Goal: Check status: Check status

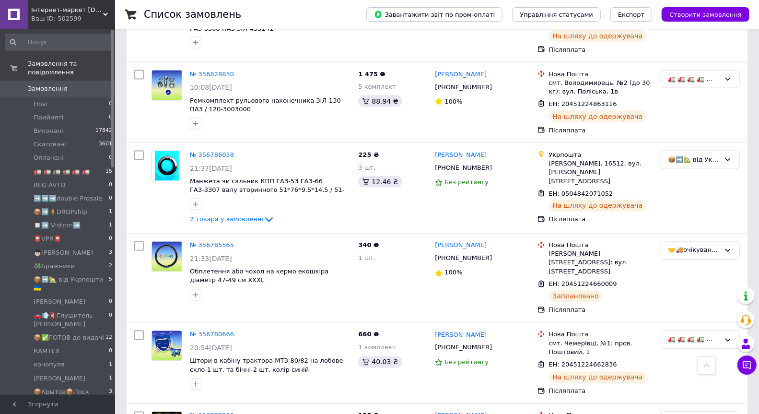
scroll to position [933, 0]
click at [67, 333] on span "📦✅ГОТОВ до видачі" at bounding box center [69, 337] width 71 height 9
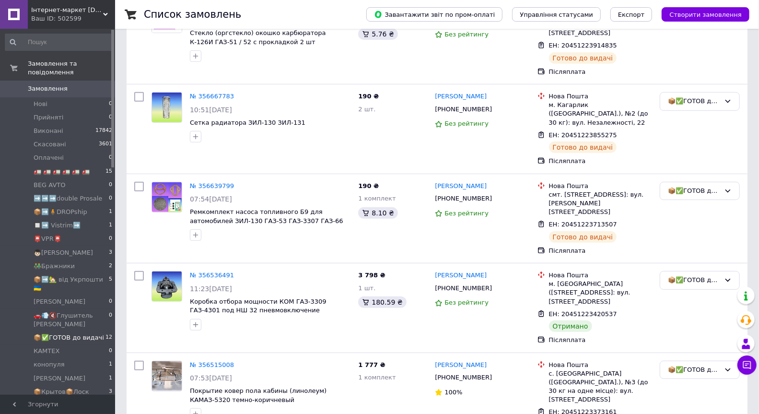
scroll to position [226, 0]
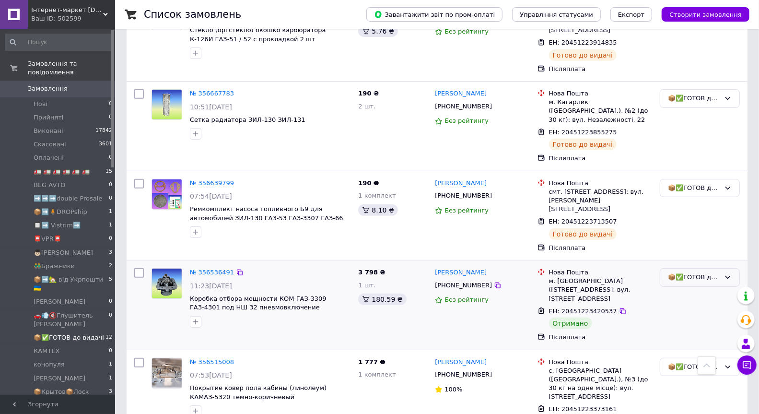
click at [710, 268] on div "📦✅ГОТОВ до видачі" at bounding box center [700, 277] width 80 height 19
click at [694, 306] on li "Виконано" at bounding box center [699, 315] width 79 height 18
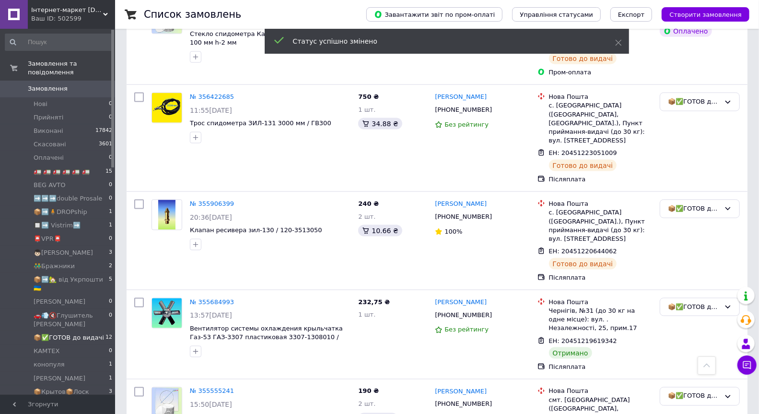
scroll to position [778, 0]
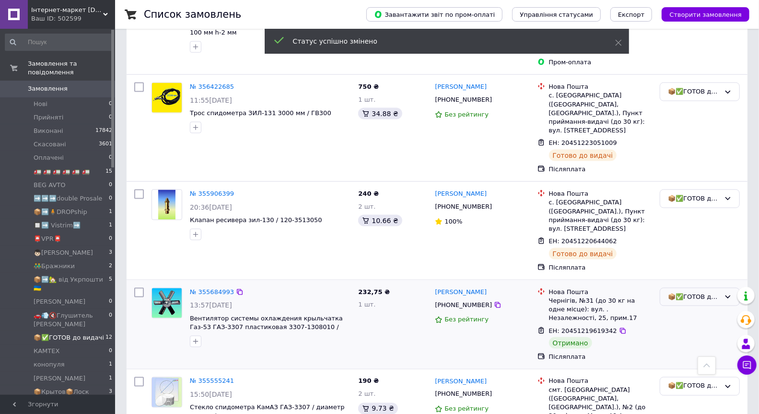
click at [704, 292] on div "📦✅ГОТОВ до видачі" at bounding box center [694, 297] width 52 height 10
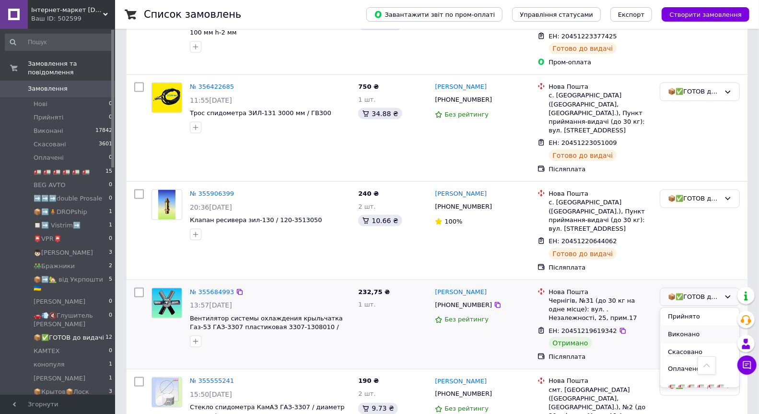
click at [693, 326] on li "Виконано" at bounding box center [699, 335] width 79 height 18
click at [709, 381] on div "📦✅ГОТОВ до видачі" at bounding box center [694, 386] width 52 height 10
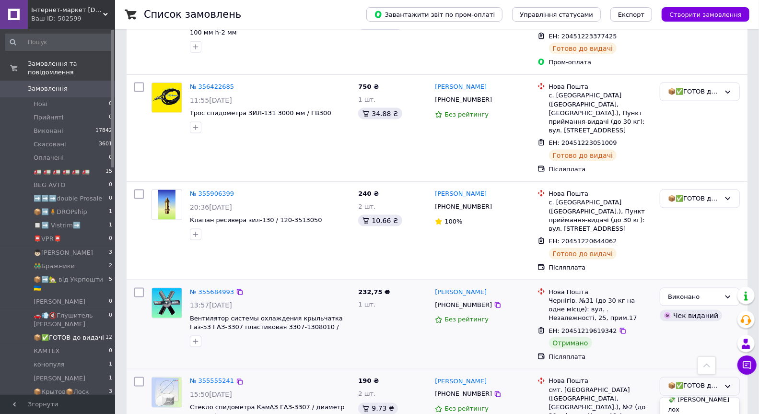
scroll to position [578, 0]
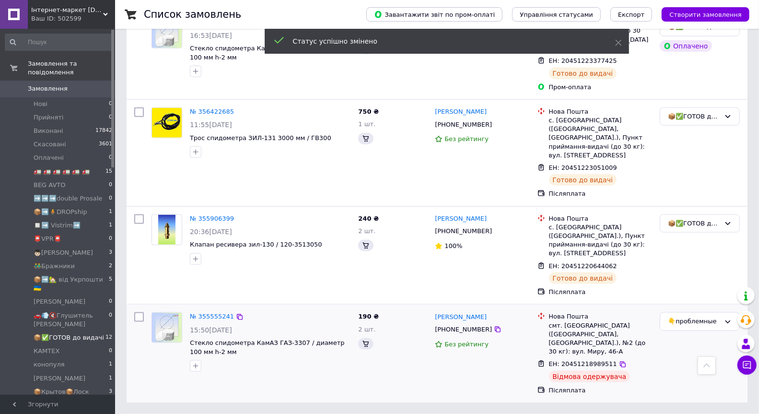
scroll to position [600, 0]
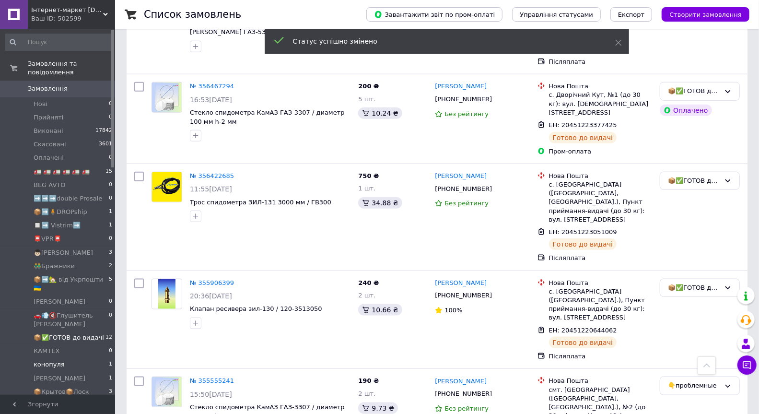
click at [55, 360] on span "конопуля" at bounding box center [49, 364] width 31 height 9
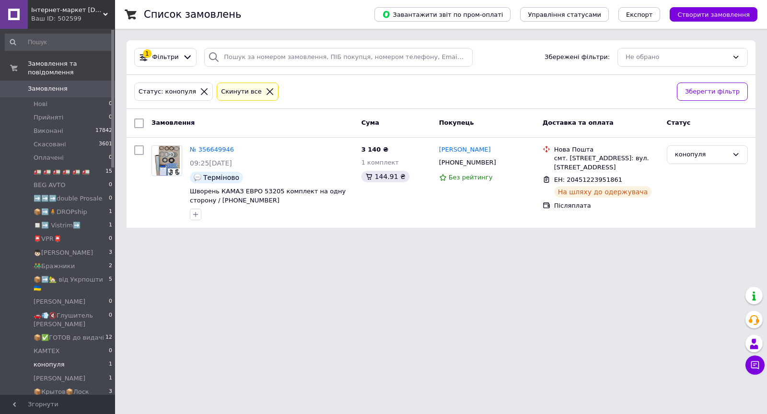
click at [65, 358] on li "конопуля 1" at bounding box center [59, 364] width 118 height 13
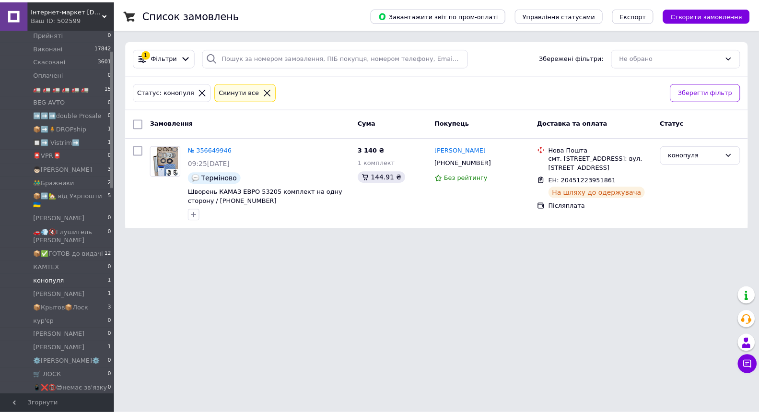
scroll to position [87, 0]
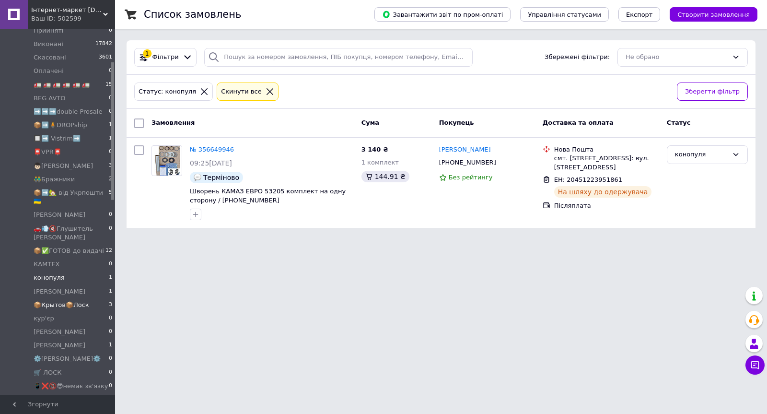
click at [48, 301] on span "📦Крытов📦Лоск" at bounding box center [62, 305] width 56 height 9
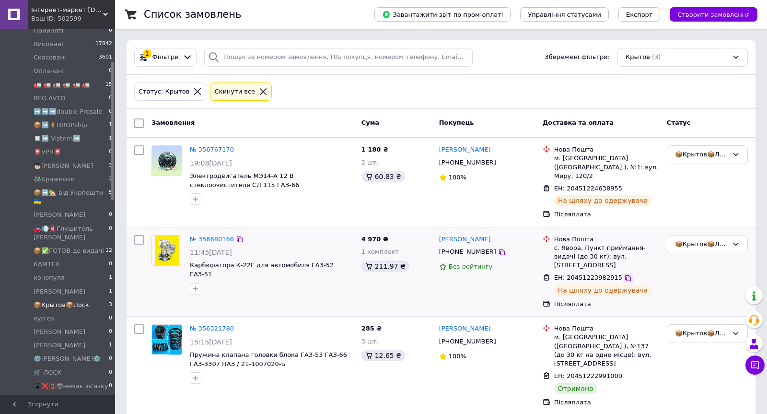
click at [624, 274] on icon at bounding box center [628, 278] width 8 height 8
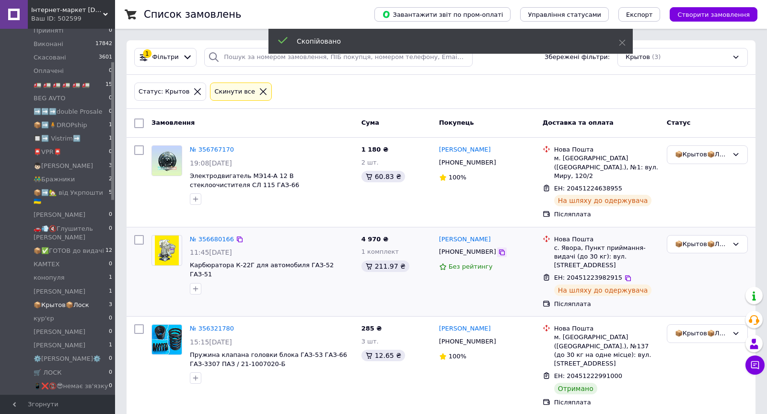
click at [498, 248] on icon at bounding box center [502, 252] width 8 height 8
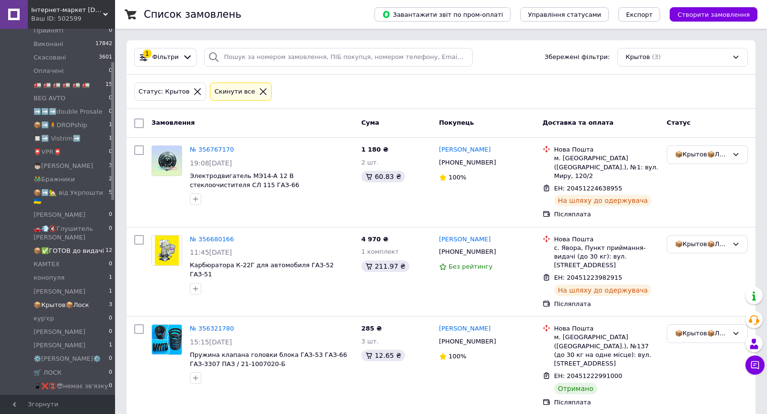
click at [77, 247] on span "📦✅ГОТОВ до видачі" at bounding box center [69, 251] width 71 height 9
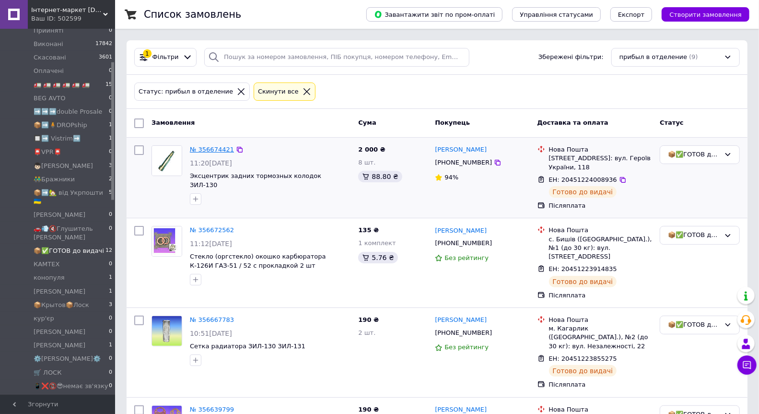
click at [213, 150] on link "№ 356674421" at bounding box center [212, 149] width 44 height 7
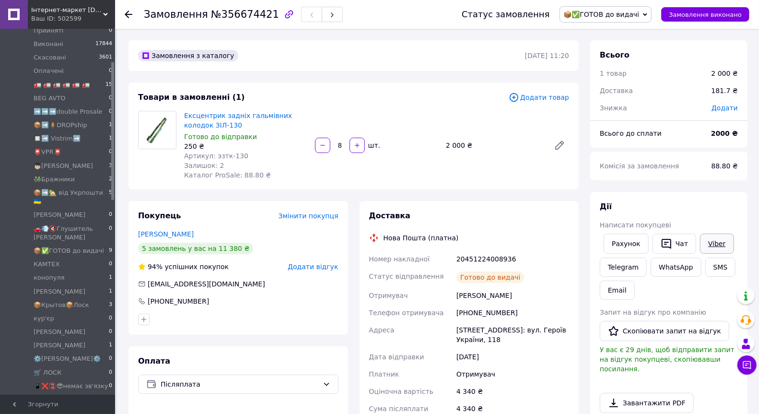
click at [718, 247] on link "Viber" at bounding box center [717, 244] width 34 height 20
click at [329, 14] on icon "button" at bounding box center [332, 15] width 6 height 6
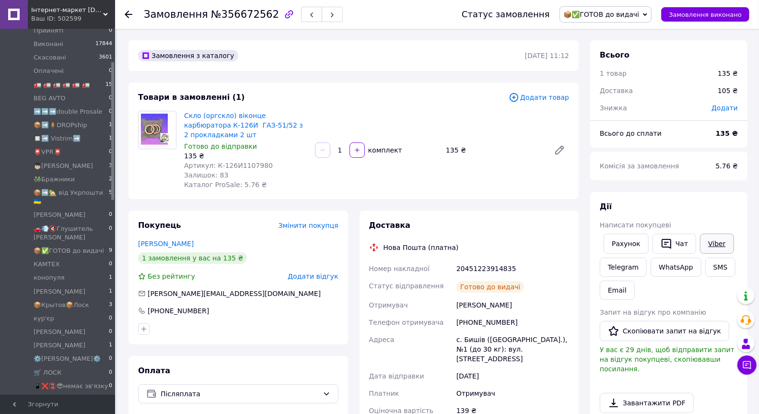
click at [719, 246] on link "Viber" at bounding box center [717, 244] width 34 height 20
click at [329, 15] on icon "button" at bounding box center [332, 15] width 6 height 6
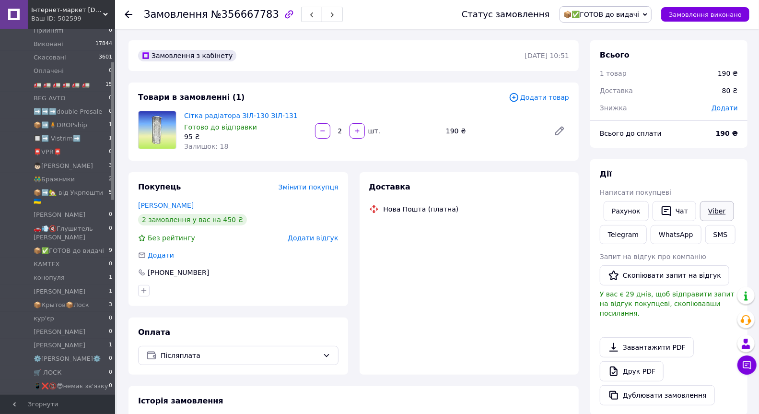
scroll to position [10, 0]
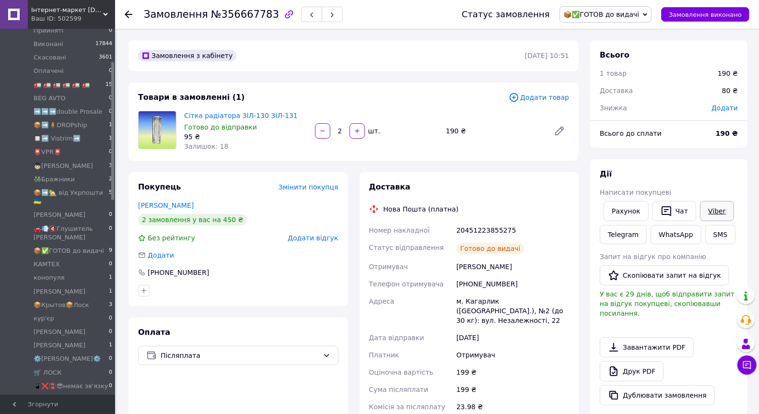
click at [715, 213] on link "Viber" at bounding box center [717, 211] width 34 height 20
click at [329, 12] on icon "button" at bounding box center [332, 15] width 6 height 6
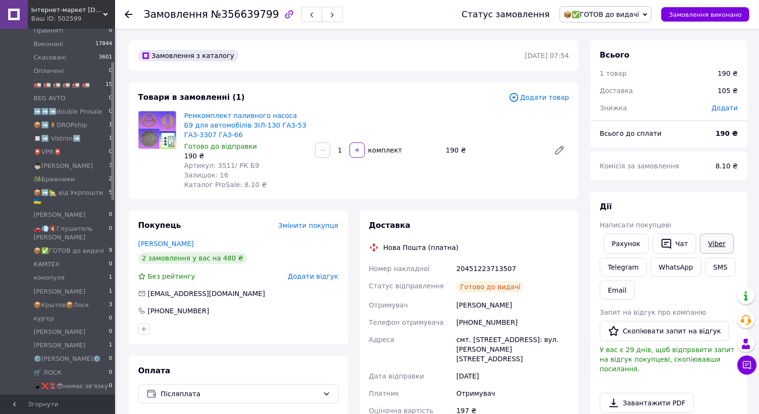
click at [719, 238] on link "Viber" at bounding box center [717, 244] width 34 height 20
click at [329, 14] on icon "button" at bounding box center [332, 15] width 6 height 6
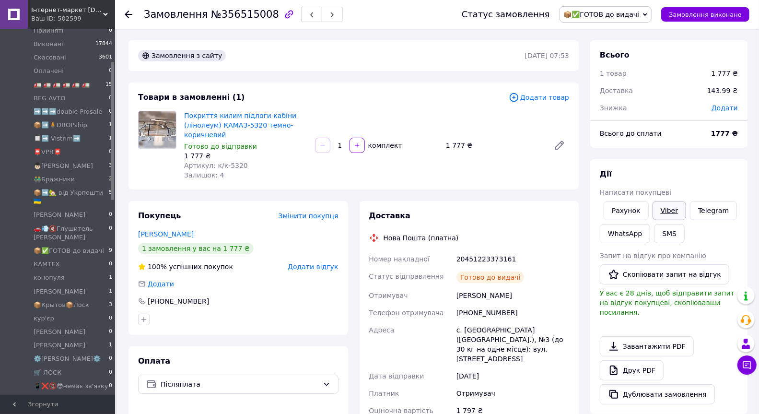
click at [671, 212] on link "Viber" at bounding box center [670, 210] width 34 height 19
click at [329, 17] on icon "button" at bounding box center [332, 15] width 6 height 6
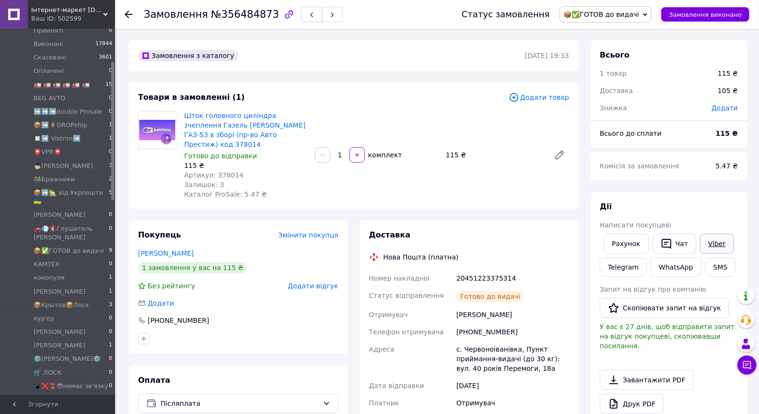
click at [716, 243] on link "Viber" at bounding box center [717, 244] width 34 height 20
click at [329, 12] on span "button" at bounding box center [332, 14] width 6 height 7
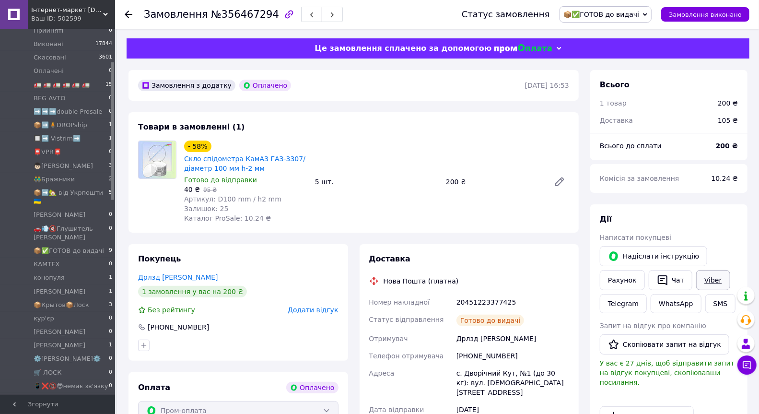
click at [706, 278] on link "Viber" at bounding box center [713, 280] width 34 height 20
click at [329, 14] on icon "button" at bounding box center [332, 15] width 6 height 6
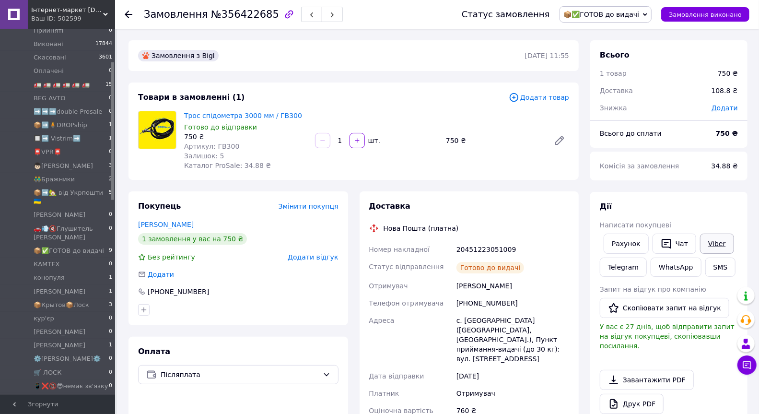
click at [712, 241] on link "Viber" at bounding box center [717, 244] width 34 height 20
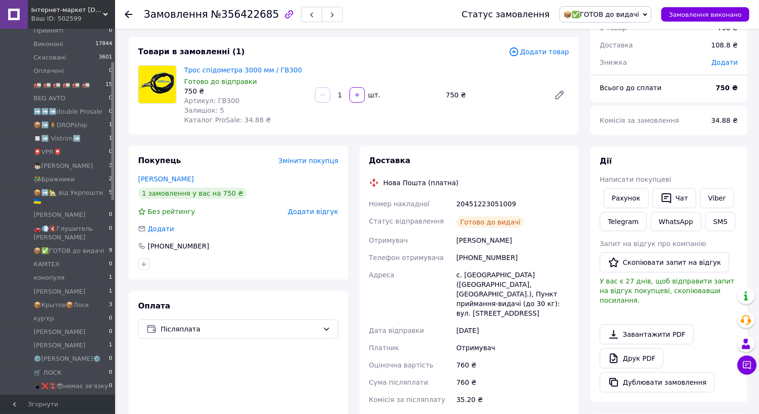
scroll to position [47, 0]
click at [329, 15] on icon "button" at bounding box center [332, 15] width 6 height 6
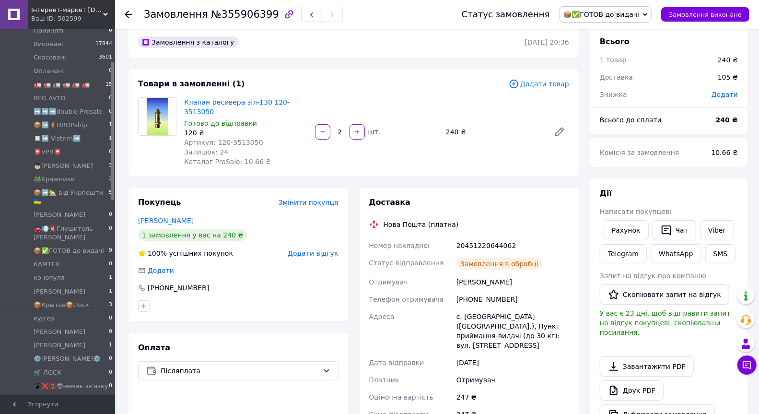
scroll to position [47, 0]
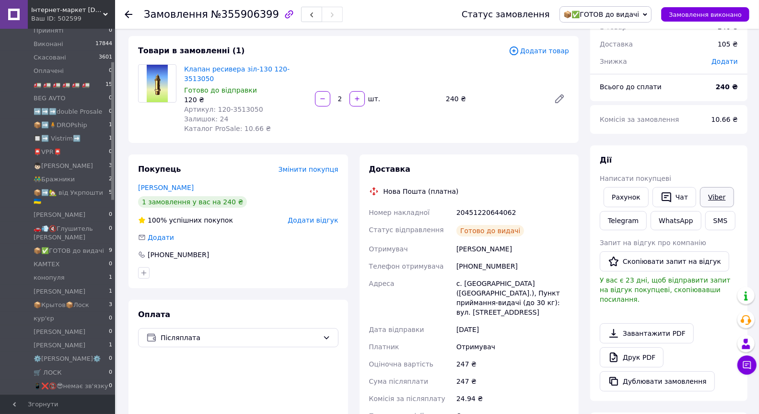
click at [715, 193] on link "Viber" at bounding box center [717, 197] width 34 height 20
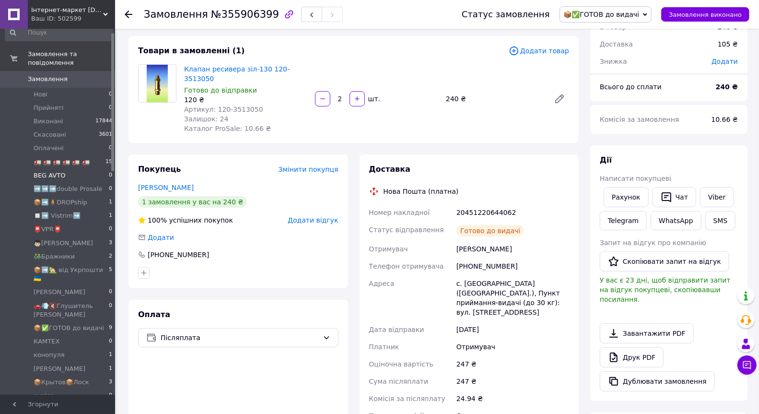
scroll to position [0, 0]
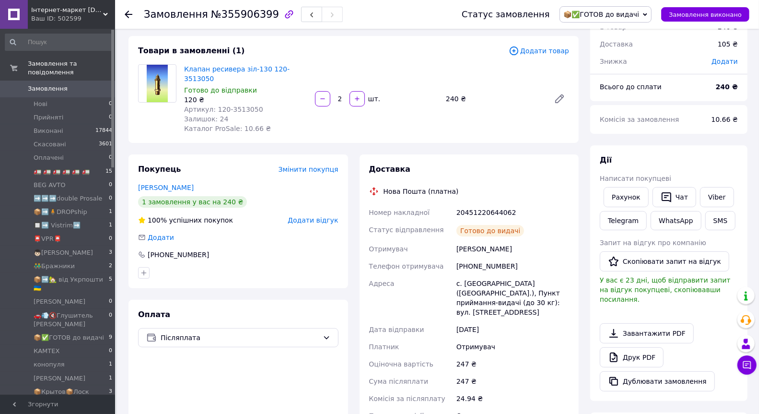
click at [62, 90] on span "Замовлення" at bounding box center [48, 88] width 40 height 9
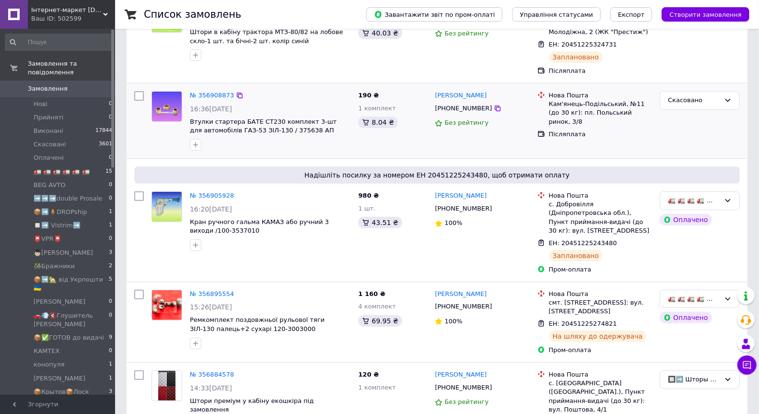
scroll to position [110, 0]
